Goal: Task Accomplishment & Management: Use online tool/utility

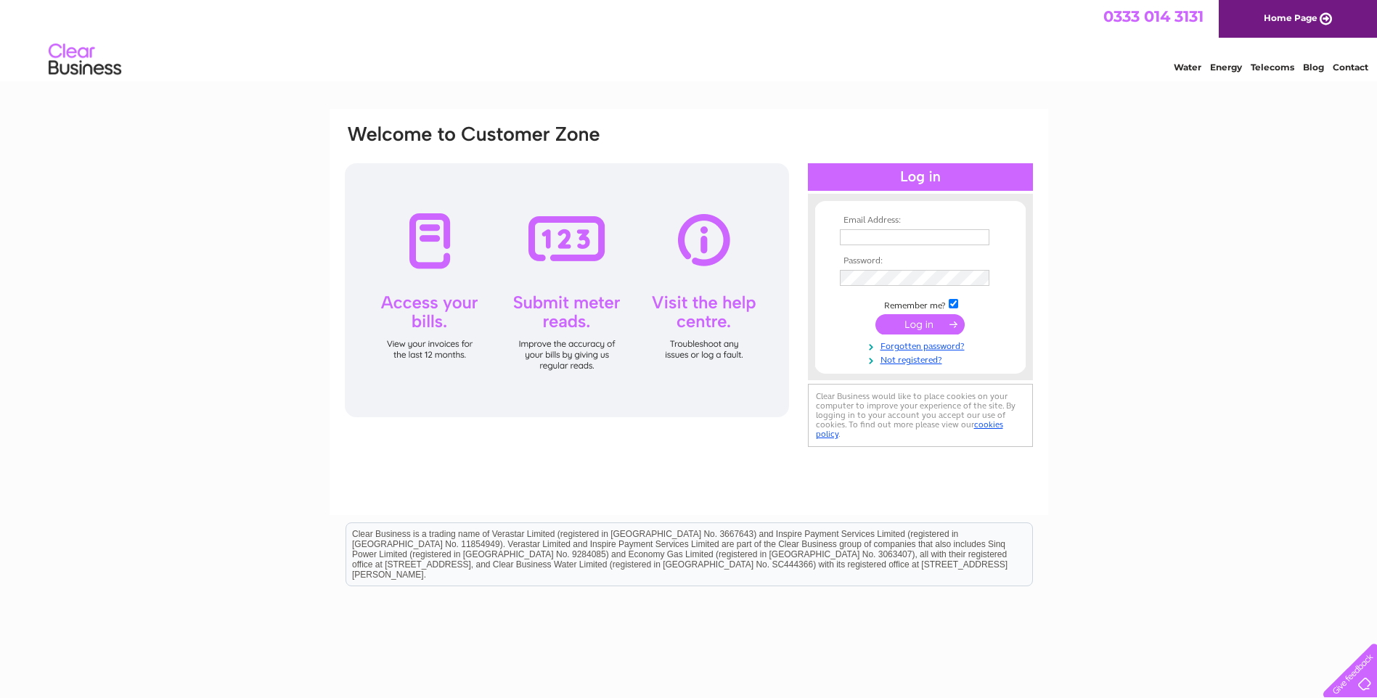
type input "[EMAIL_ADDRESS][DOMAIN_NAME]"
click at [909, 327] on input "submit" at bounding box center [919, 324] width 89 height 20
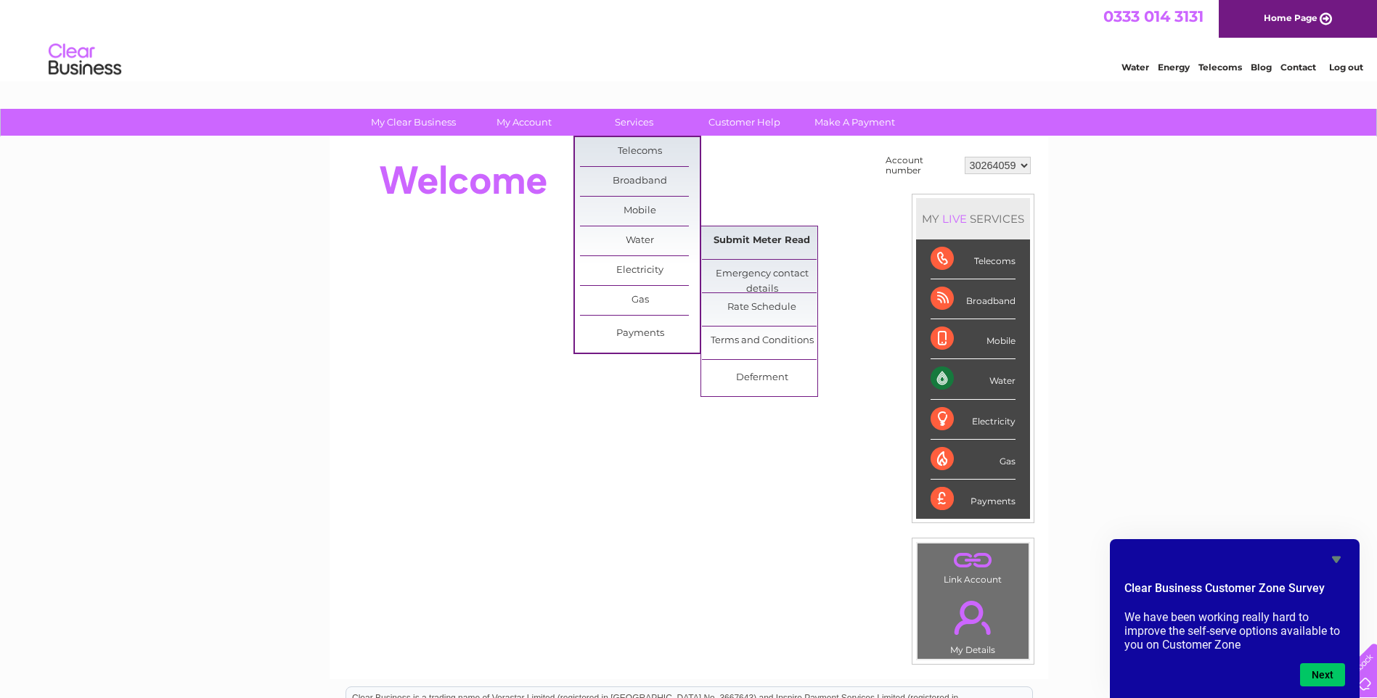
click at [734, 237] on link "Submit Meter Read" at bounding box center [762, 240] width 120 height 29
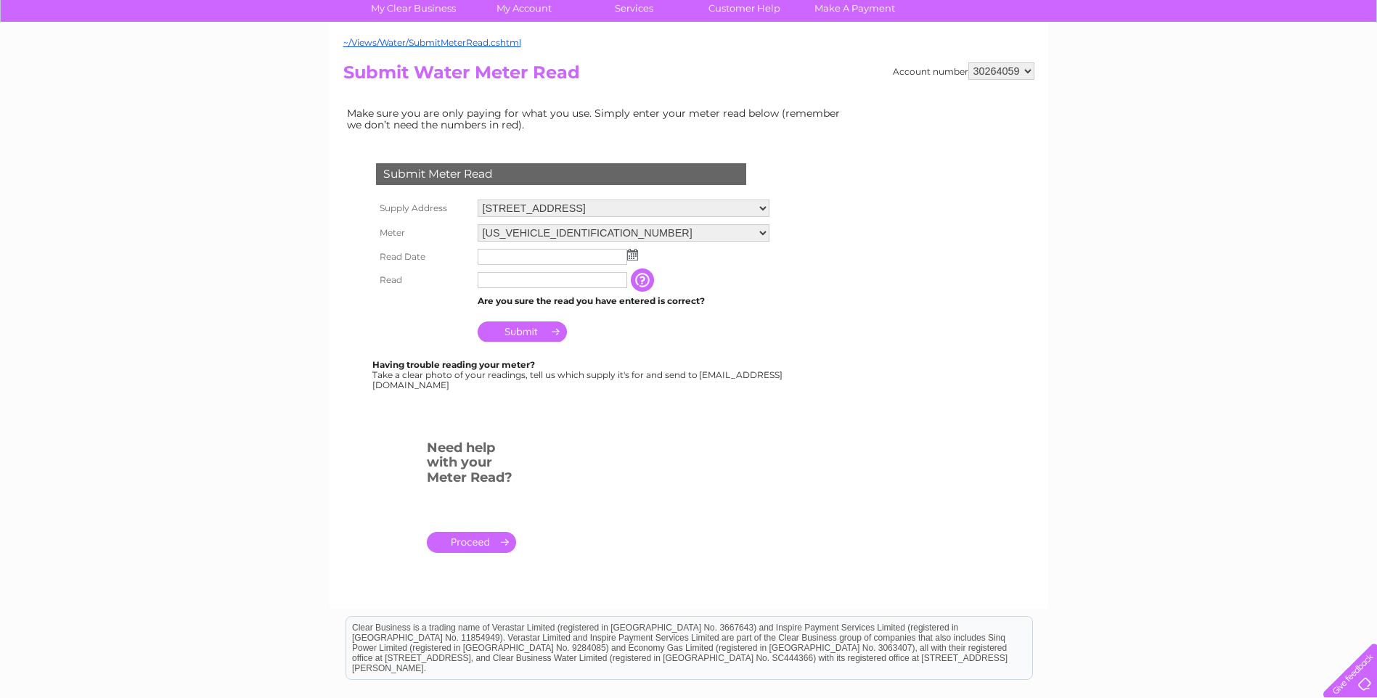
scroll to position [116, 0]
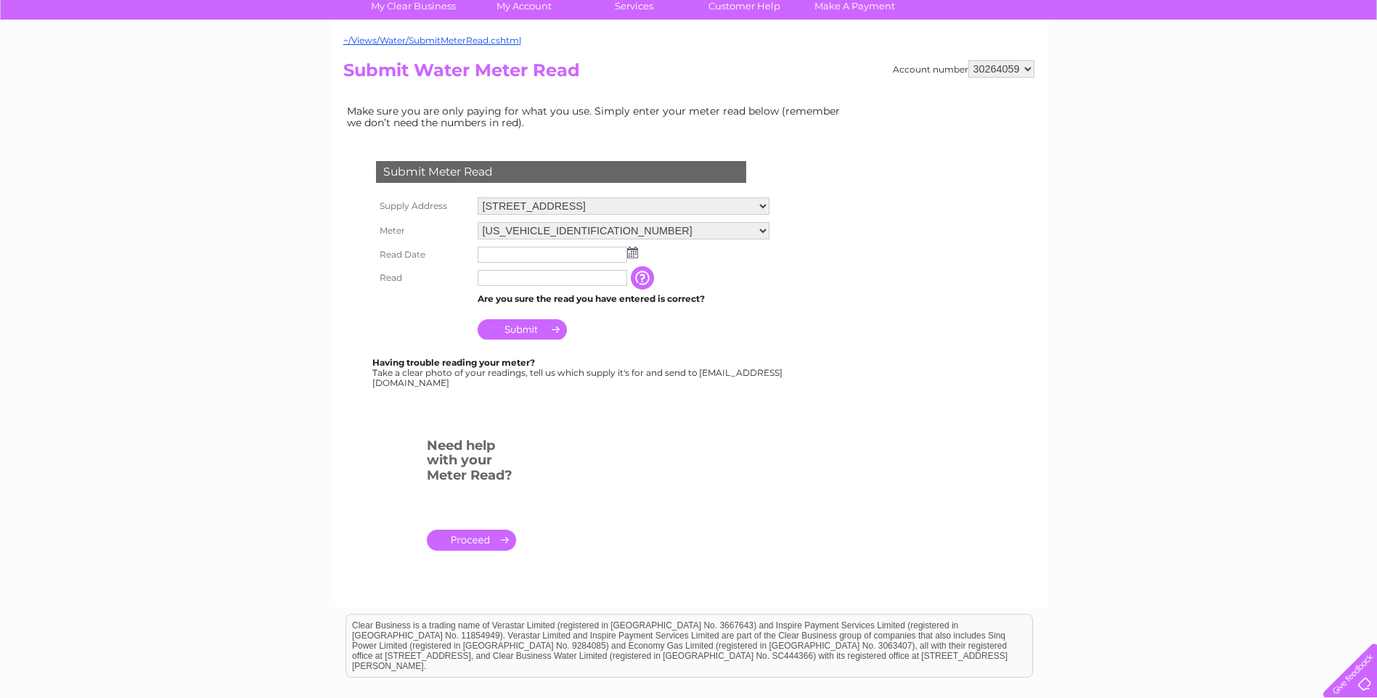
click at [631, 253] on img at bounding box center [632, 253] width 11 height 12
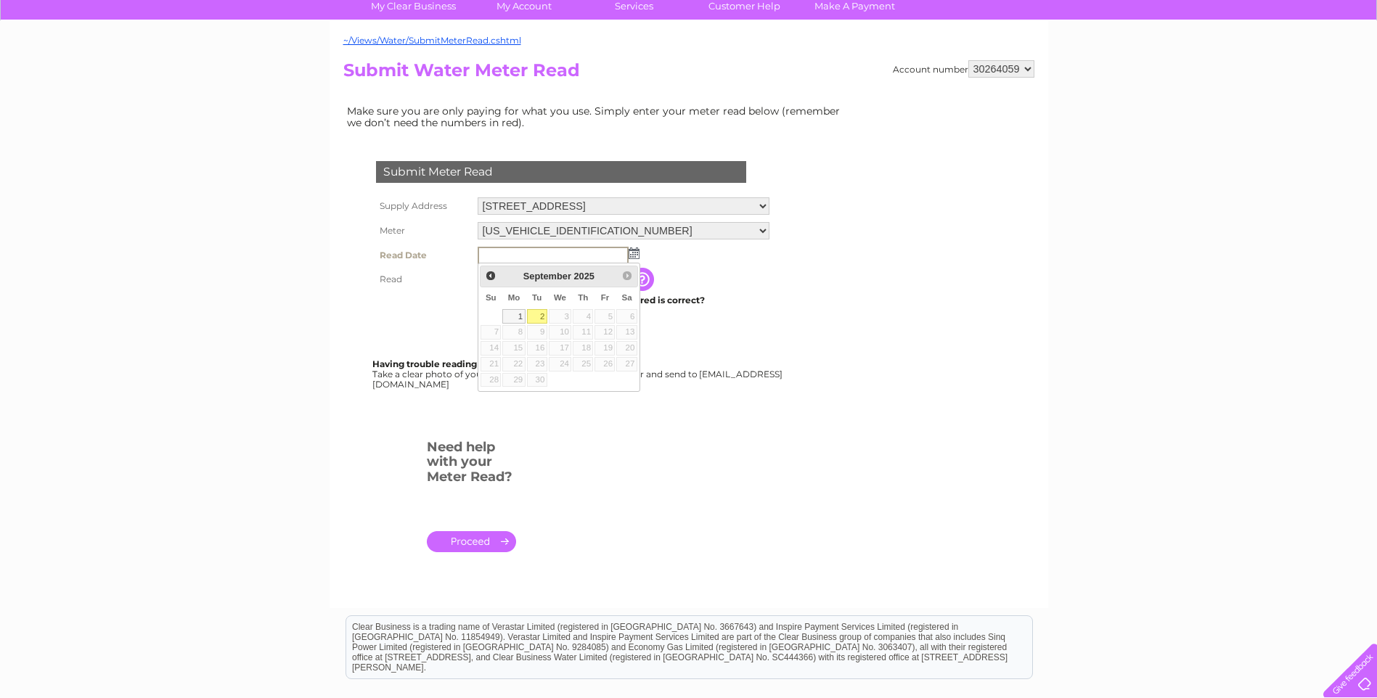
click at [539, 320] on link "2" at bounding box center [537, 316] width 20 height 15
type input "2025/09/02"
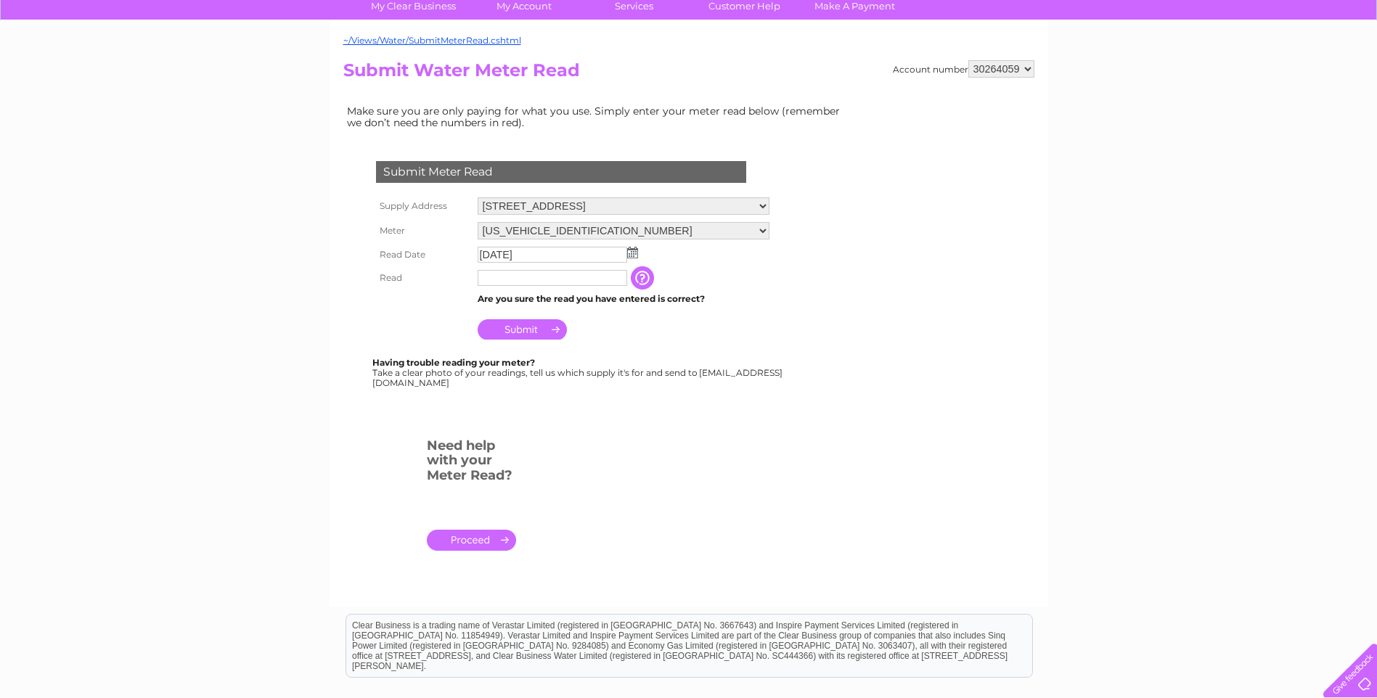
click at [493, 280] on input "text" at bounding box center [553, 278] width 150 height 16
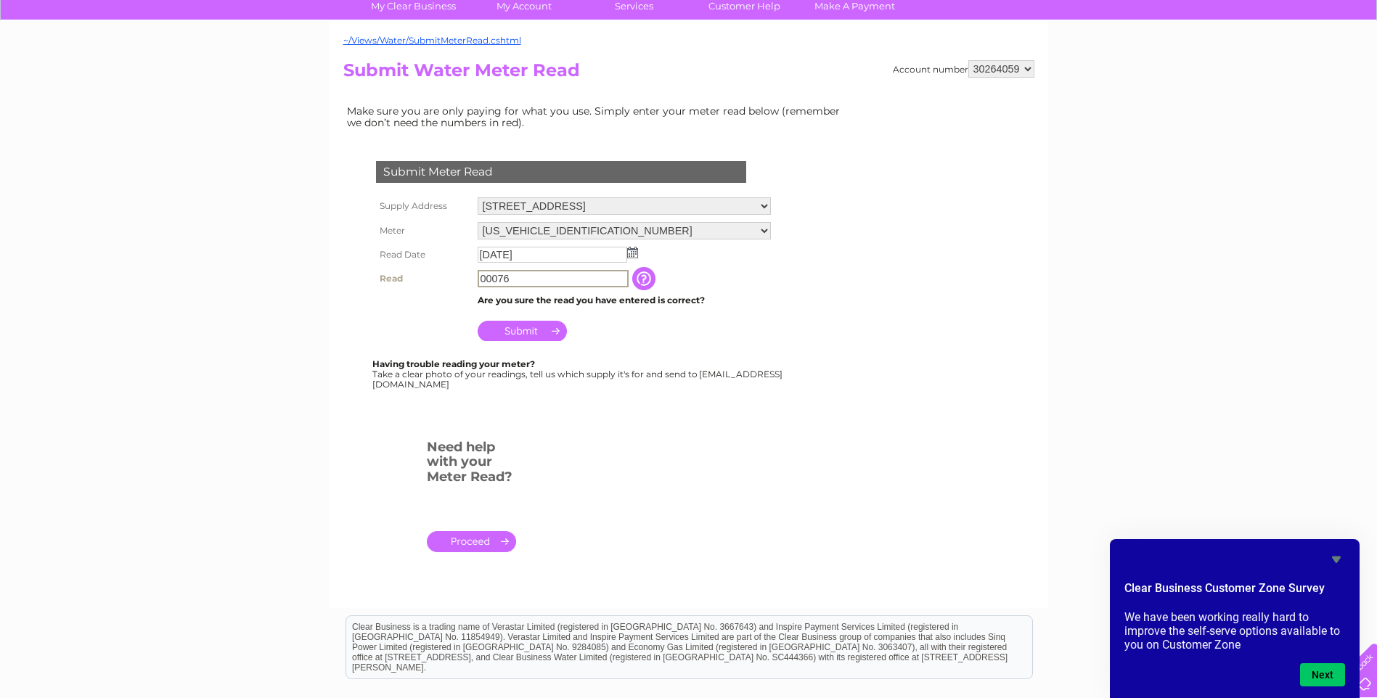
type input "00076"
click at [516, 324] on input "Submit" at bounding box center [522, 329] width 89 height 20
